Goal: Find specific page/section: Find specific page/section

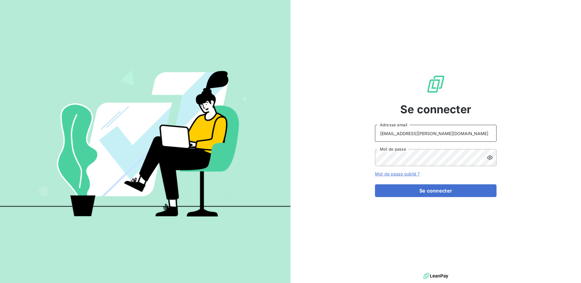
click at [481, 135] on input "clientsromibretagne@monier-environnement.com" at bounding box center [436, 133] width 122 height 17
type input "raf@monier-environnement.com"
click at [414, 189] on button "Se connecter" at bounding box center [436, 191] width 122 height 13
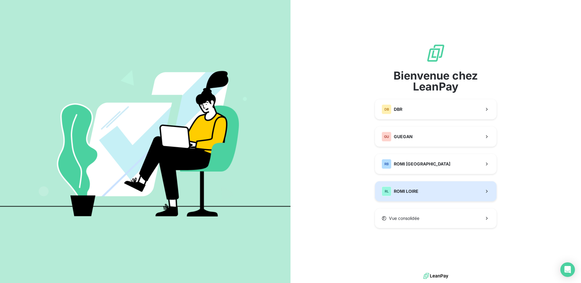
click at [403, 190] on span "ROMI LOIRE" at bounding box center [406, 191] width 25 height 6
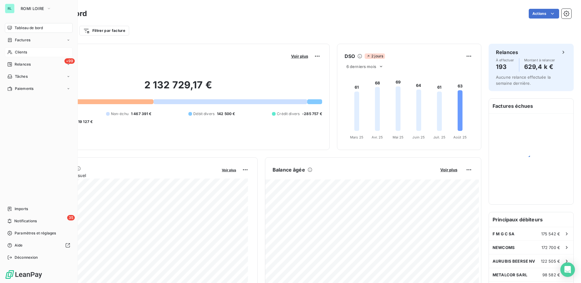
click at [22, 49] on div "Clients" at bounding box center [39, 52] width 68 height 10
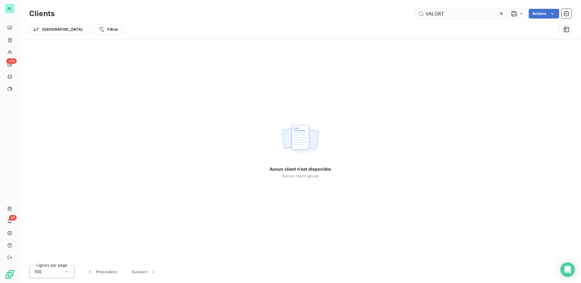
drag, startPoint x: 436, startPoint y: 13, endPoint x: 434, endPoint y: 10, distance: 3.9
click at [437, 14] on input "VALOAT" at bounding box center [461, 14] width 91 height 10
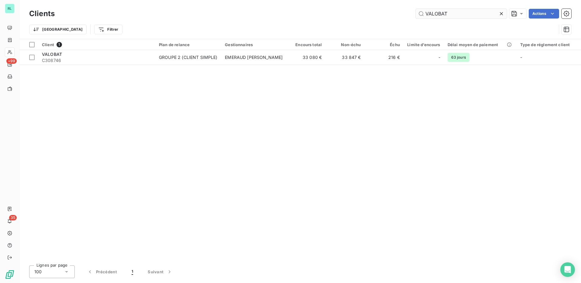
click at [432, 14] on input "VALOBAT" at bounding box center [461, 14] width 91 height 10
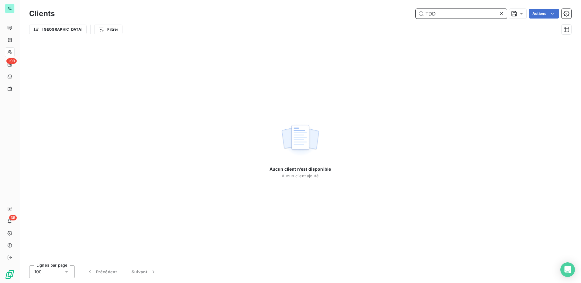
click at [441, 15] on input "TDD" at bounding box center [461, 14] width 91 height 10
click at [432, 9] on input "303800" at bounding box center [461, 14] width 91 height 10
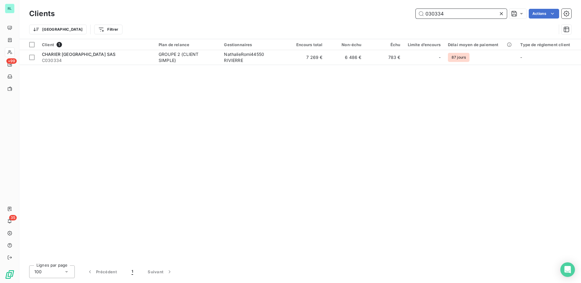
click at [444, 15] on input "030334" at bounding box center [461, 14] width 91 height 10
click at [429, 17] on input "STLM" at bounding box center [461, 14] width 91 height 10
click at [438, 12] on input "SECOUR" at bounding box center [461, 14] width 91 height 10
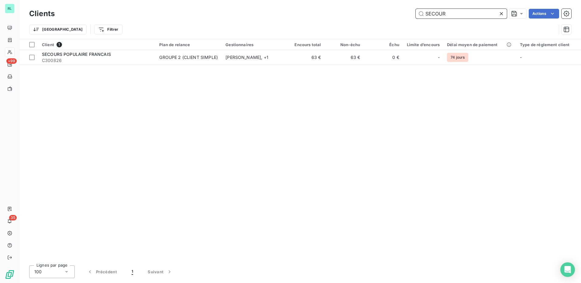
click at [438, 12] on input "SECOUR" at bounding box center [461, 14] width 91 height 10
click at [430, 17] on input "ISOLAC" at bounding box center [461, 14] width 91 height 10
click at [444, 13] on input "PAPETERIE" at bounding box center [461, 14] width 91 height 10
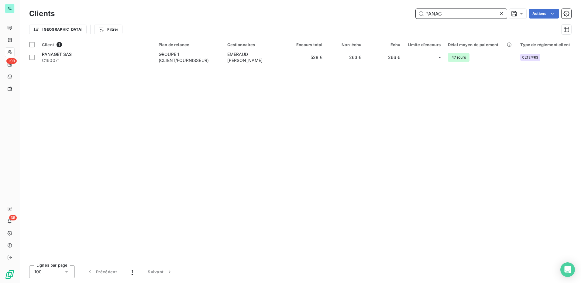
click at [432, 13] on input "PANAG" at bounding box center [461, 14] width 91 height 10
click at [436, 14] on input "METALMADE" at bounding box center [461, 14] width 91 height 10
click at [431, 13] on input "J2M" at bounding box center [461, 14] width 91 height 10
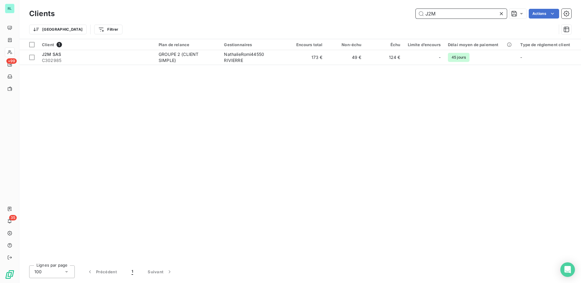
click at [431, 13] on input "J2M" at bounding box center [461, 14] width 91 height 10
click at [439, 17] on input "[PERSON_NAME]" at bounding box center [461, 14] width 91 height 10
click at [440, 18] on input "[PERSON_NAME]" at bounding box center [461, 14] width 91 height 10
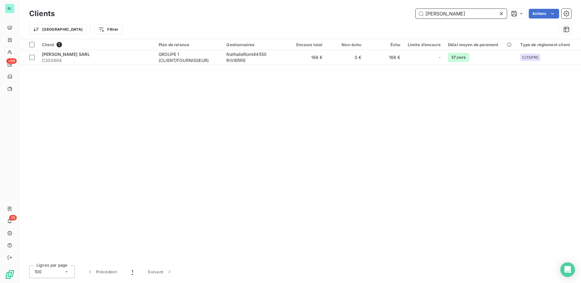
click at [447, 14] on input "[PERSON_NAME]" at bounding box center [461, 14] width 91 height 10
click at [443, 15] on input "CONE" at bounding box center [461, 14] width 91 height 10
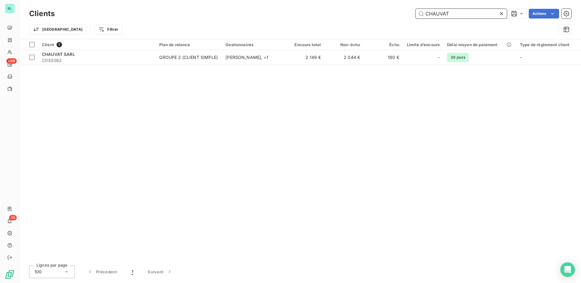
click at [450, 15] on input "CHAUVAT" at bounding box center [461, 14] width 91 height 10
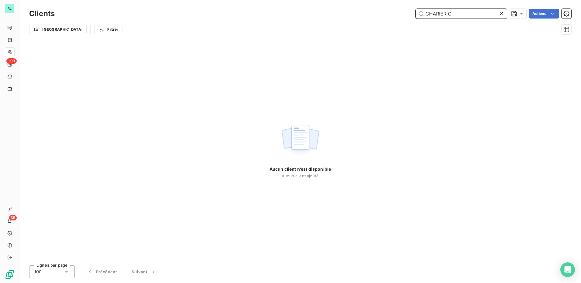
drag, startPoint x: 431, startPoint y: 16, endPoint x: 336, endPoint y: 16, distance: 94.5
click at [336, 16] on div "CHARIER C Actions" at bounding box center [316, 14] width 509 height 10
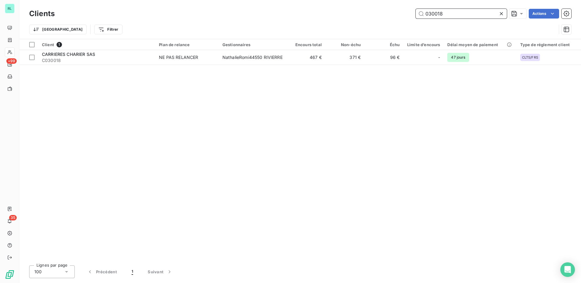
drag, startPoint x: 410, startPoint y: 11, endPoint x: 371, endPoint y: 13, distance: 39.9
click at [371, 13] on div "030018 Actions" at bounding box center [316, 14] width 509 height 10
drag, startPoint x: 447, startPoint y: 17, endPoint x: 371, endPoint y: 22, distance: 75.6
click at [371, 22] on div "Clients BRETAGNE MAN Actions Trier Filtrer" at bounding box center [300, 23] width 542 height 32
click at [438, 17] on input "ANDRE BT" at bounding box center [461, 14] width 91 height 10
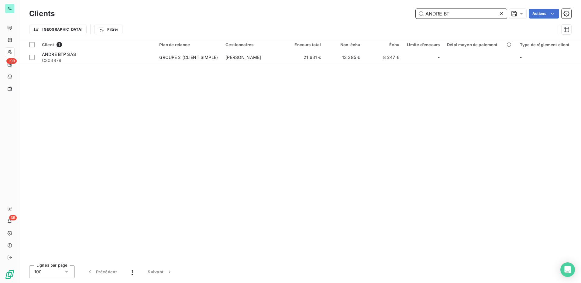
click at [438, 17] on input "ANDRE BT" at bounding box center [461, 14] width 91 height 10
type input "190420"
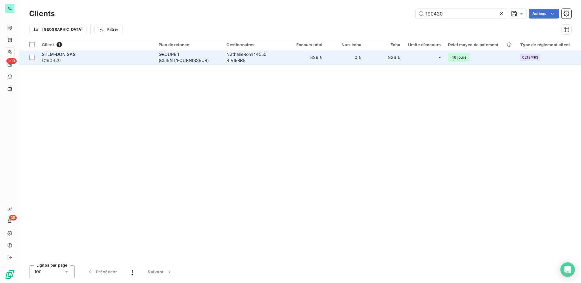
click at [189, 60] on div "GROUPE 1 (CLIENT/FOURNISSEUR)" at bounding box center [189, 57] width 60 height 12
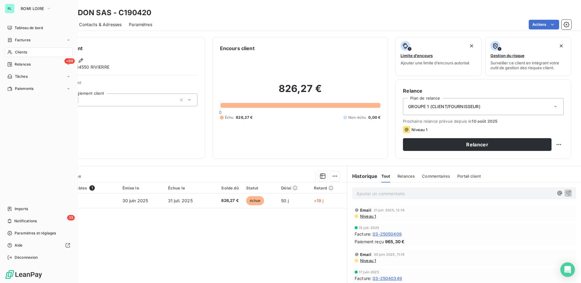
click at [21, 55] on span "Clients" at bounding box center [21, 52] width 12 height 5
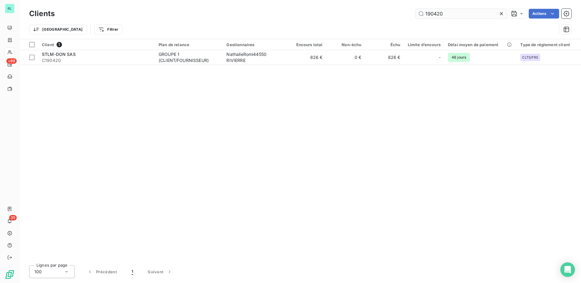
click at [430, 13] on input "190420" at bounding box center [461, 14] width 91 height 10
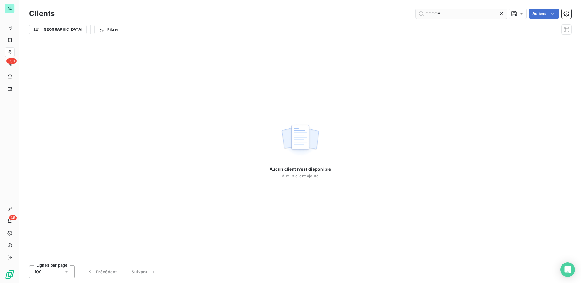
drag, startPoint x: 414, startPoint y: 9, endPoint x: 419, endPoint y: 16, distance: 7.8
click at [414, 9] on div "00008 Actions" at bounding box center [316, 14] width 509 height 10
click at [425, 14] on input "00008" at bounding box center [461, 14] width 91 height 10
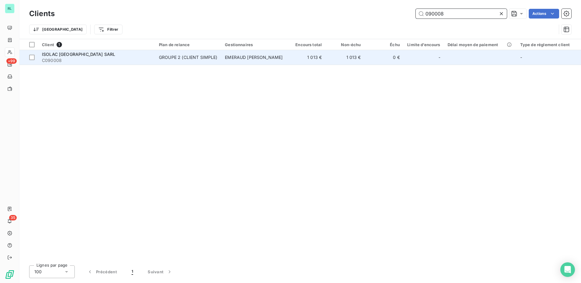
type input "090008"
click at [252, 61] on td "EMERAUD [PERSON_NAME]" at bounding box center [253, 57] width 65 height 15
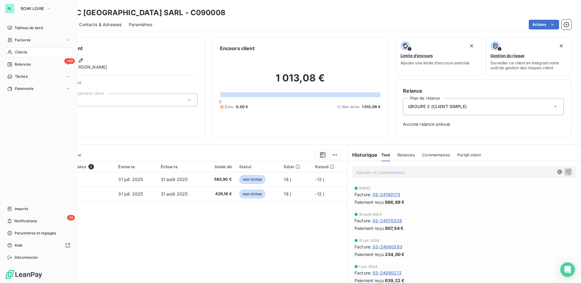
drag, startPoint x: 22, startPoint y: 51, endPoint x: 75, endPoint y: 52, distance: 53.2
click at [22, 51] on span "Clients" at bounding box center [21, 52] width 12 height 5
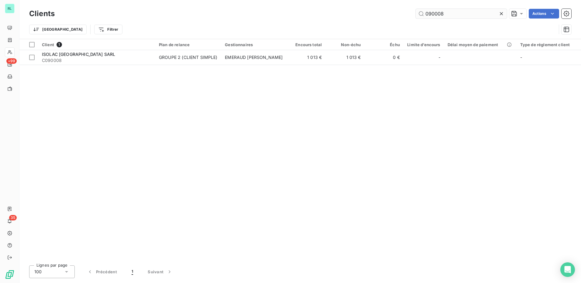
click at [436, 15] on input "090008" at bounding box center [461, 14] width 91 height 10
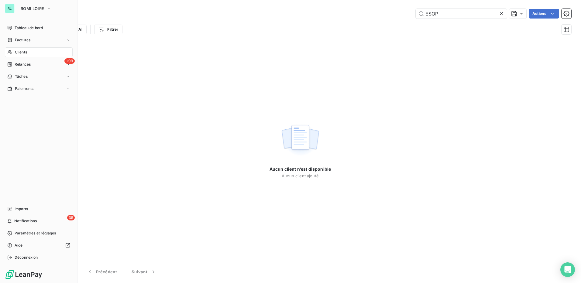
click at [29, 54] on div "Clients" at bounding box center [39, 52] width 68 height 10
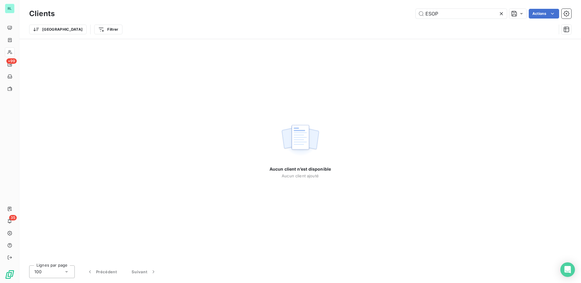
click at [451, 21] on div "Trier Filtrer" at bounding box center [300, 29] width 542 height 19
click at [452, 16] on input "ESOP" at bounding box center [461, 14] width 91 height 10
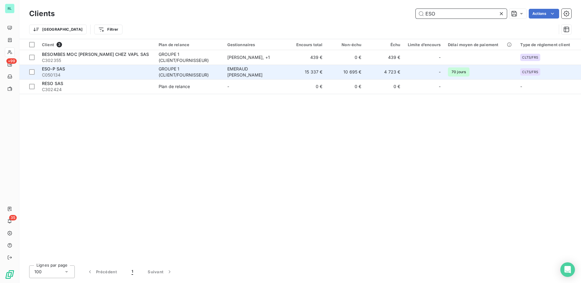
type input "ESO"
click at [62, 72] on span "C050134" at bounding box center [96, 75] width 109 height 6
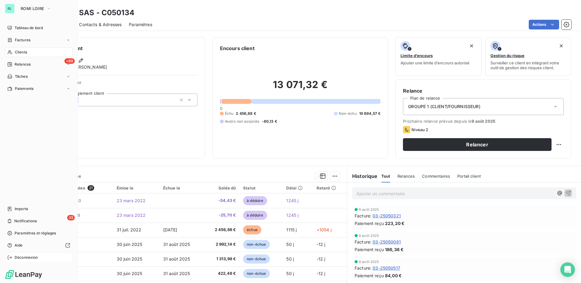
click at [26, 257] on span "Déconnexion" at bounding box center [26, 257] width 23 height 5
